Goal: Task Accomplishment & Management: Complete application form

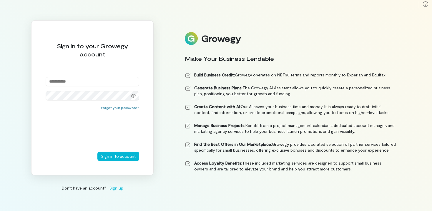
click at [60, 81] on input "email" at bounding box center [93, 81] width 94 height 9
type input "**********"
click at [59, 80] on input "email" at bounding box center [93, 81] width 94 height 9
click at [162, 148] on div "Sign in to your Growegy account Enter an email address Forgot your password? Si…" at bounding box center [216, 105] width 432 height 211
click at [194, 44] on img at bounding box center [191, 38] width 13 height 13
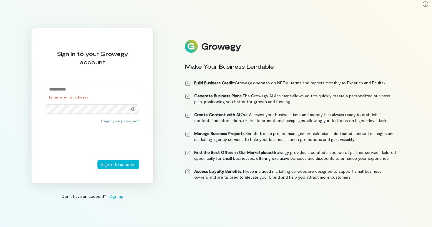
click at [364, 21] on div "Sign in to your Growegy account Enter an email address Forgot your password? Si…" at bounding box center [216, 113] width 432 height 227
